Goal: Transaction & Acquisition: Purchase product/service

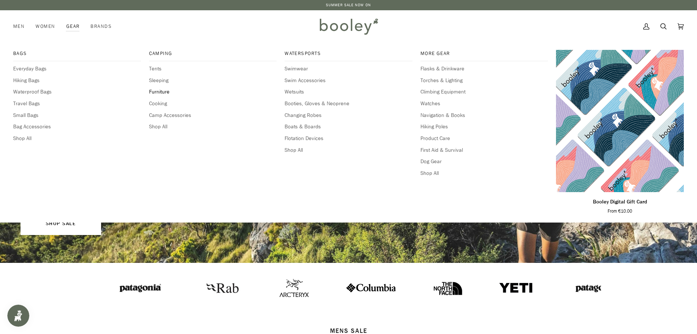
click at [160, 89] on span "Furniture" at bounding box center [213, 92] width 128 height 8
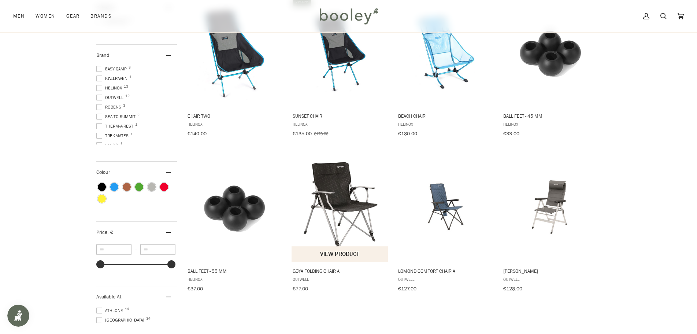
scroll to position [147, 0]
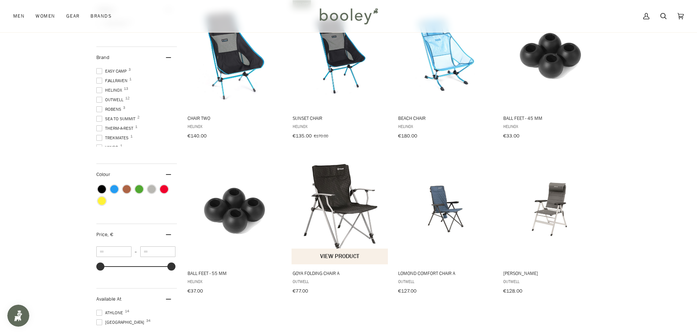
click at [345, 194] on img "Goya Folding Chair A" at bounding box center [340, 208] width 97 height 97
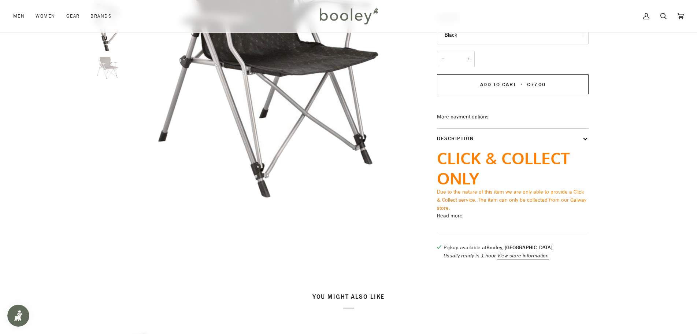
scroll to position [27, 0]
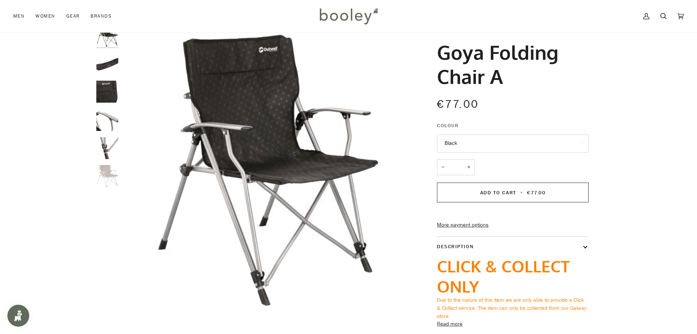
click at [584, 256] on button "Description" at bounding box center [513, 246] width 152 height 19
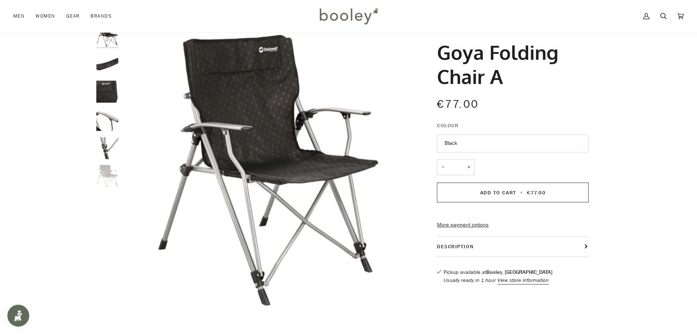
click at [584, 256] on button "Description" at bounding box center [513, 246] width 152 height 19
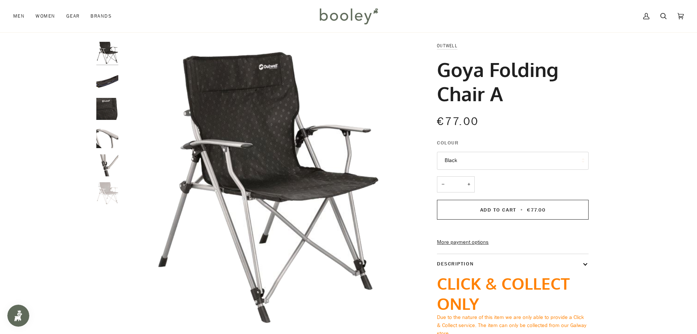
scroll to position [0, 0]
